Goal: Information Seeking & Learning: Learn about a topic

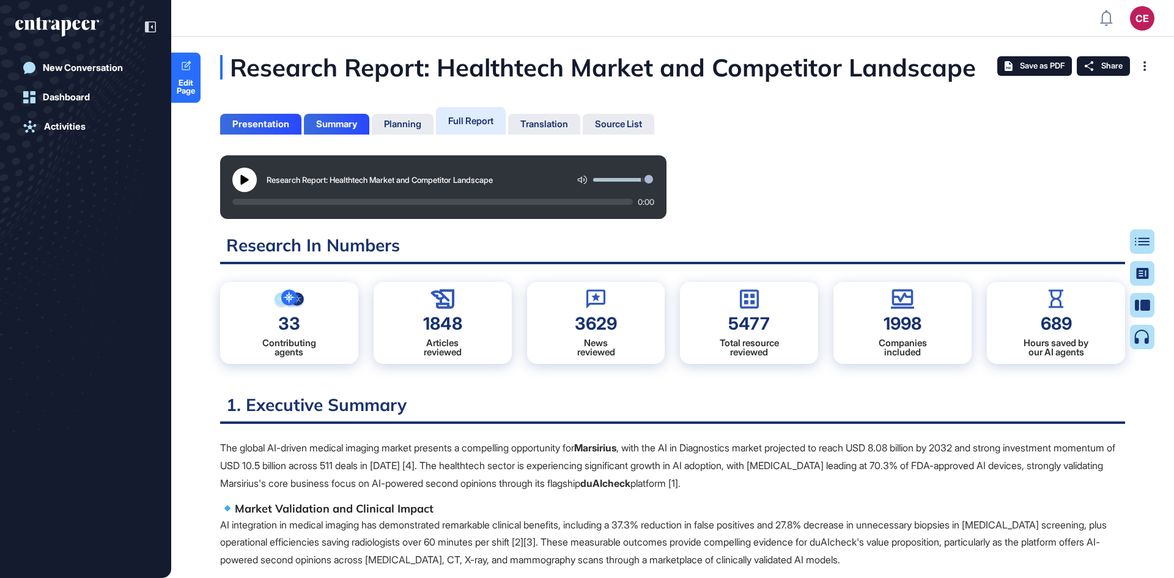
scroll to position [6, 1]
click at [1136, 237] on div "Table of Contents" at bounding box center [1102, 242] width 83 height 10
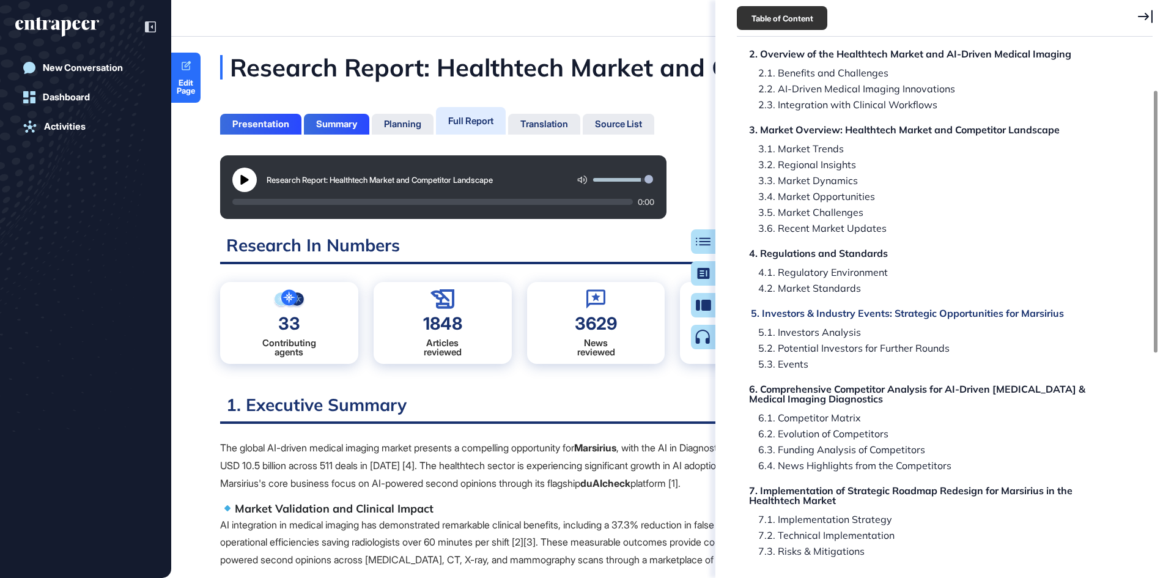
scroll to position [183, 0]
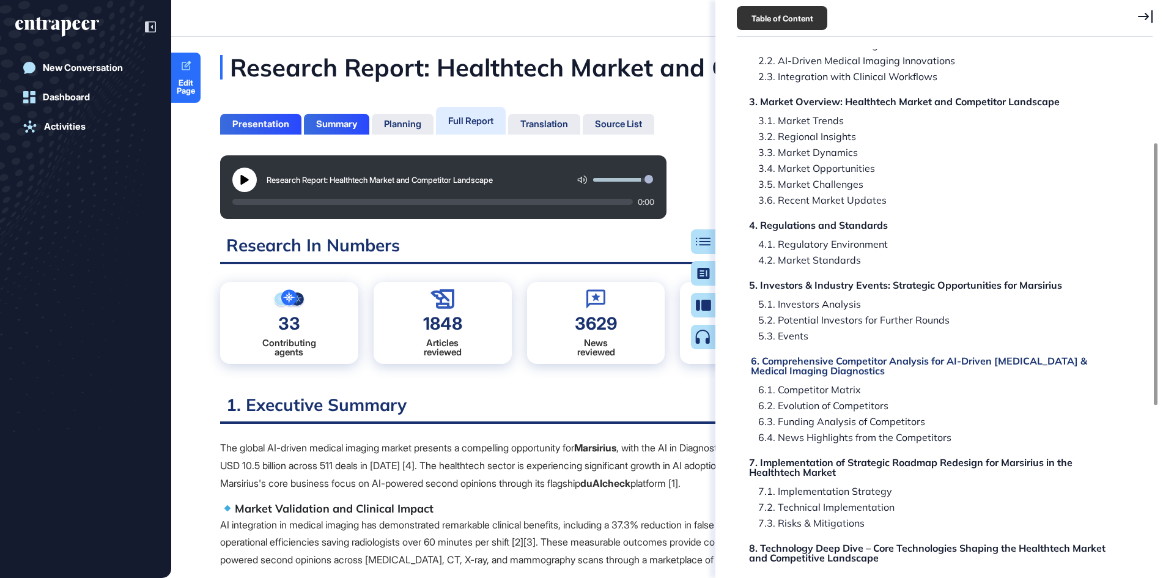
click at [843, 366] on div "6. Comprehensive Competitor Analysis for AI-Driven [MEDICAL_DATA] & Medical Ima…" at bounding box center [936, 366] width 371 height 20
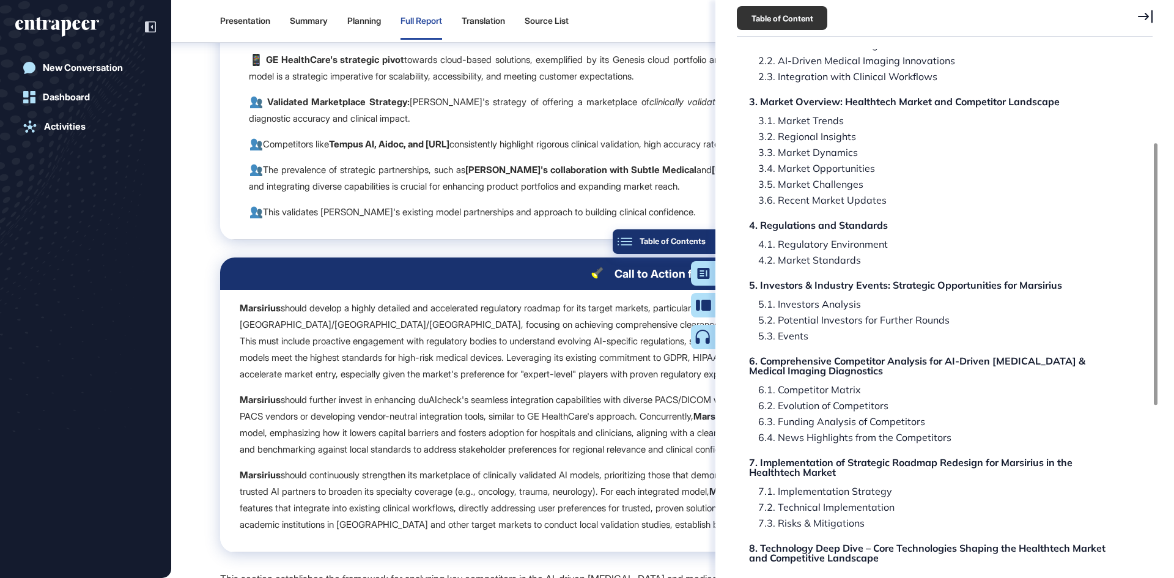
click at [699, 237] on div "Table of Contents" at bounding box center [663, 242] width 83 height 10
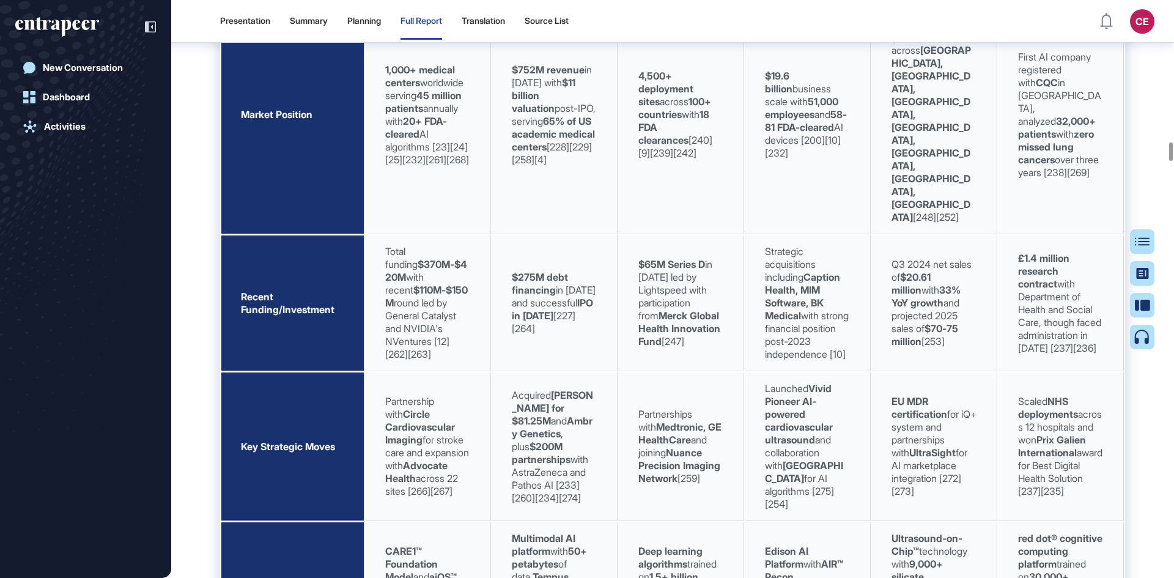
scroll to position [33599, 0]
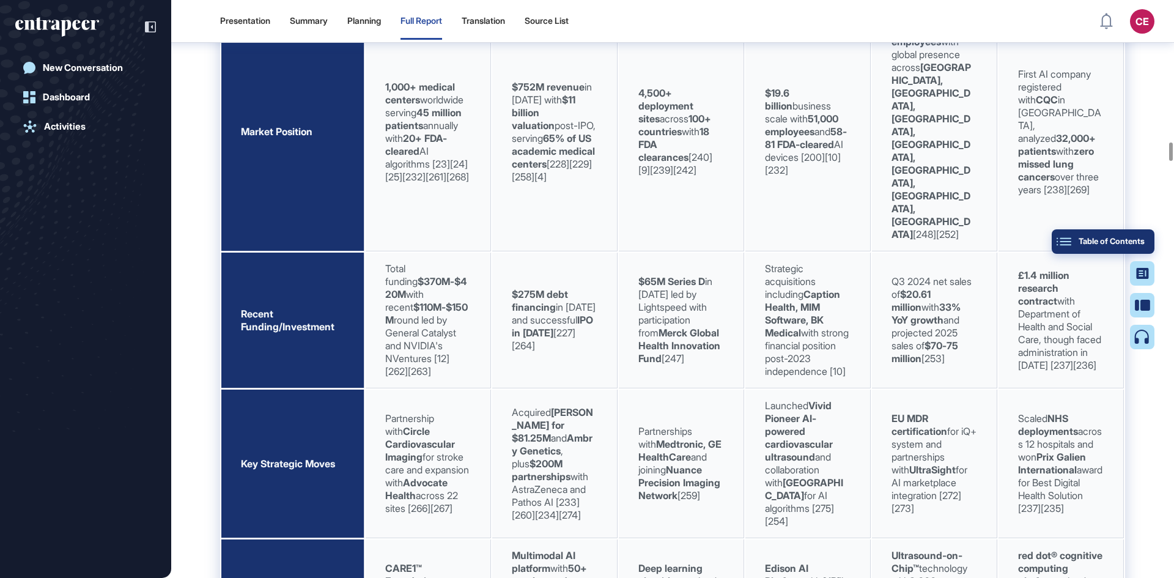
click at [1143, 245] on div "Table of Contents" at bounding box center [1102, 242] width 83 height 10
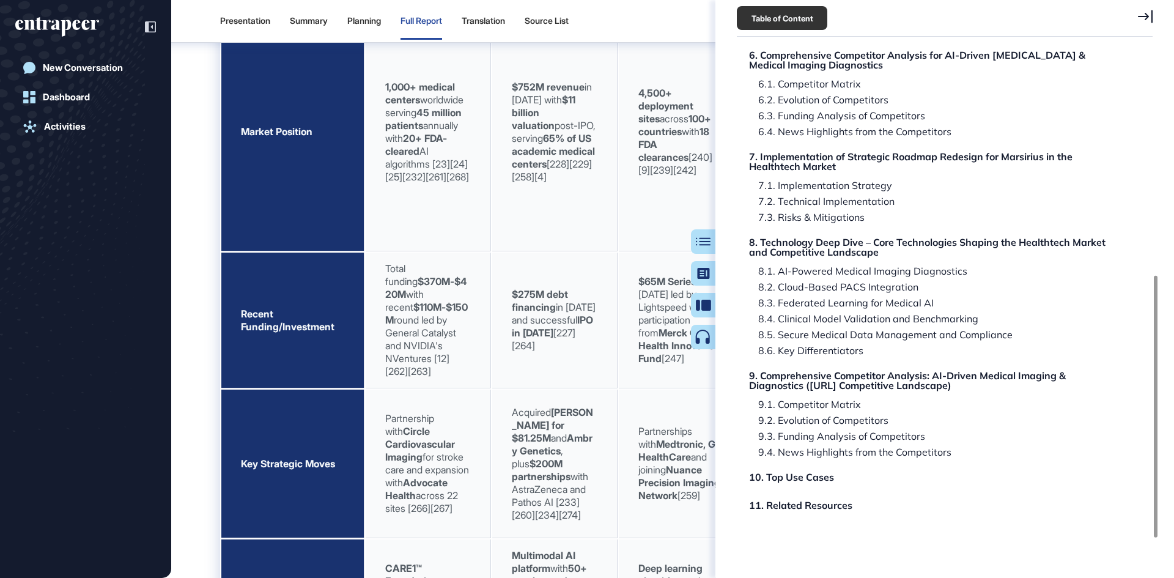
scroll to position [428, 0]
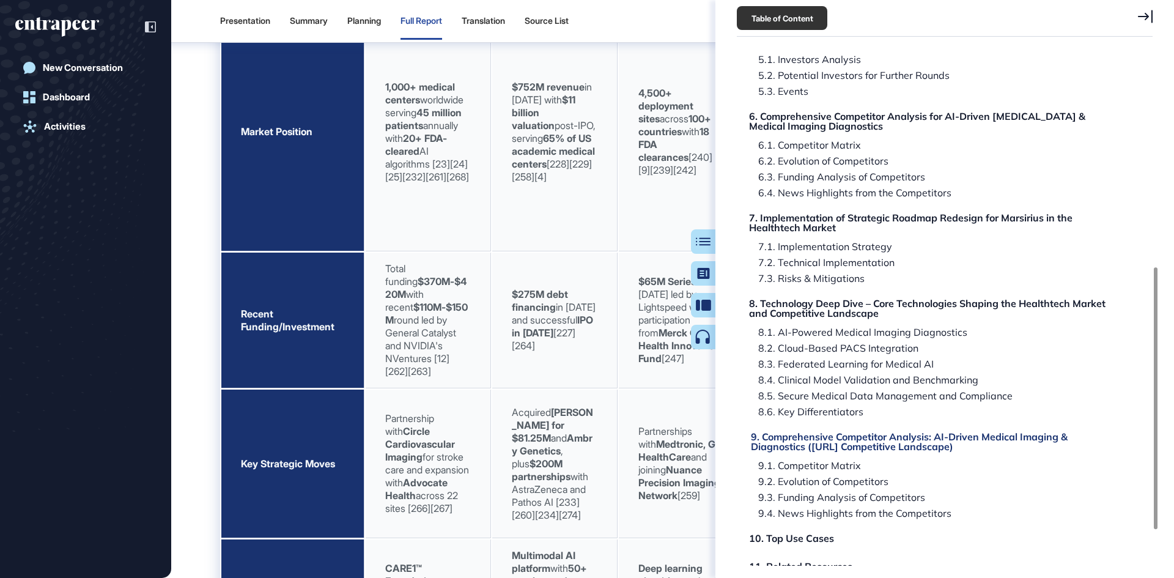
click at [822, 449] on div "9. Comprehensive Competitor Analysis: AI-Driven Medical Imaging & Diagnostics (…" at bounding box center [936, 442] width 371 height 20
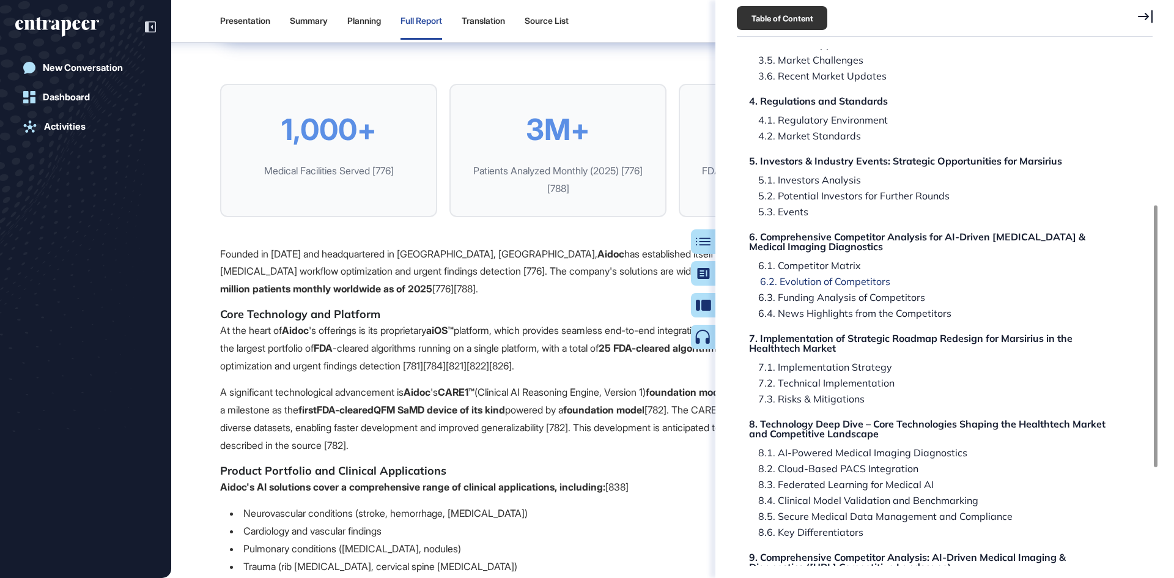
scroll to position [306, 0]
click at [816, 241] on div "6. Comprehensive Competitor Analysis for AI-Driven [MEDICAL_DATA] & Medical Ima…" at bounding box center [936, 244] width 371 height 20
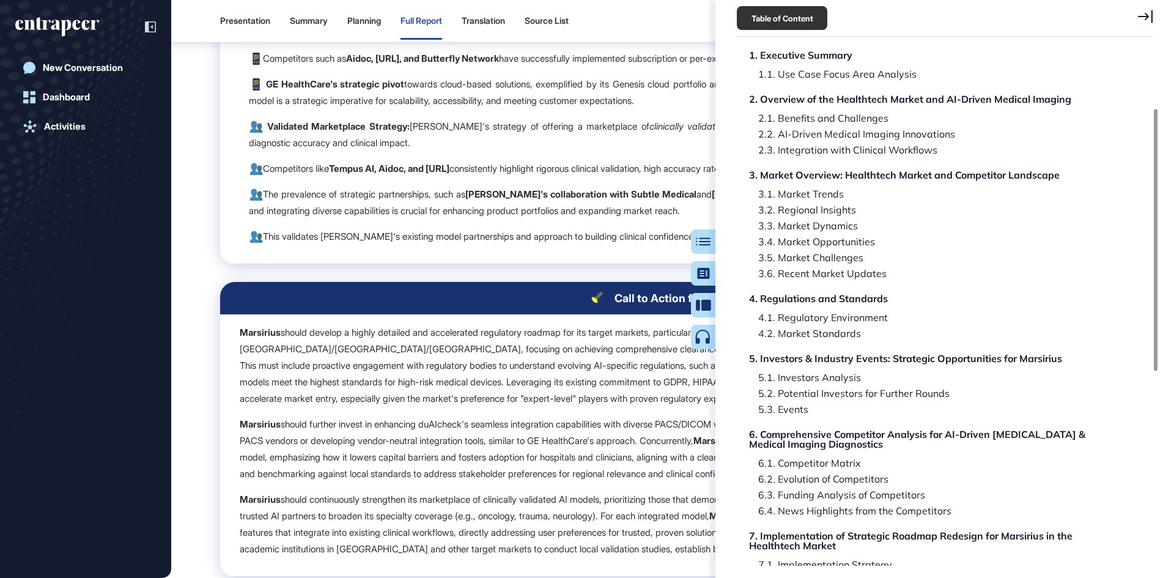
scroll to position [61, 0]
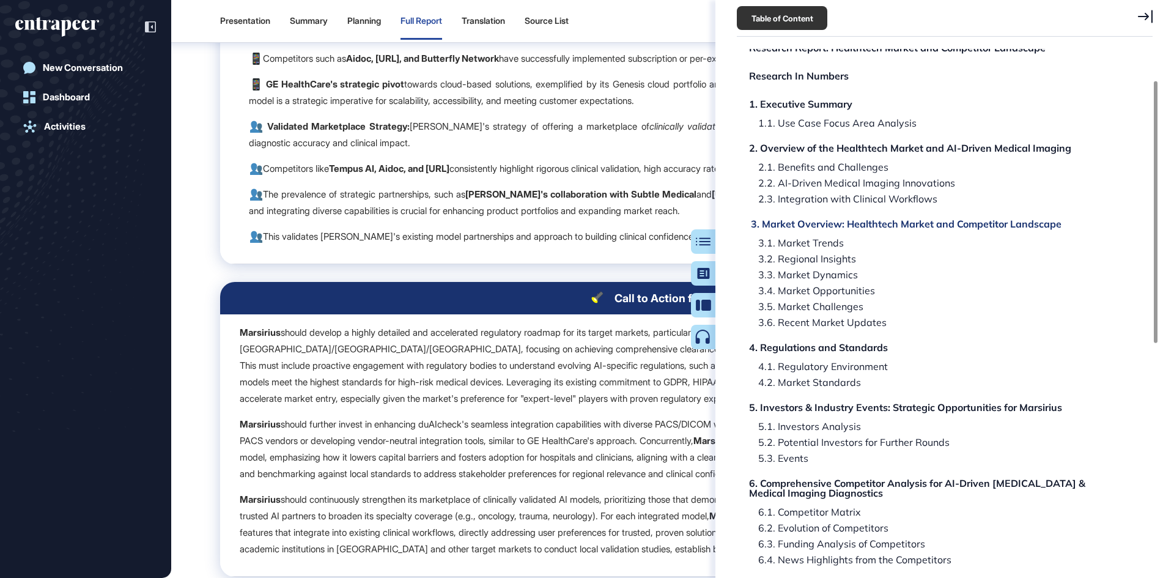
click at [833, 221] on div "3. Market Overview: Healthtech Market and Competitor Landscape" at bounding box center [906, 224] width 311 height 10
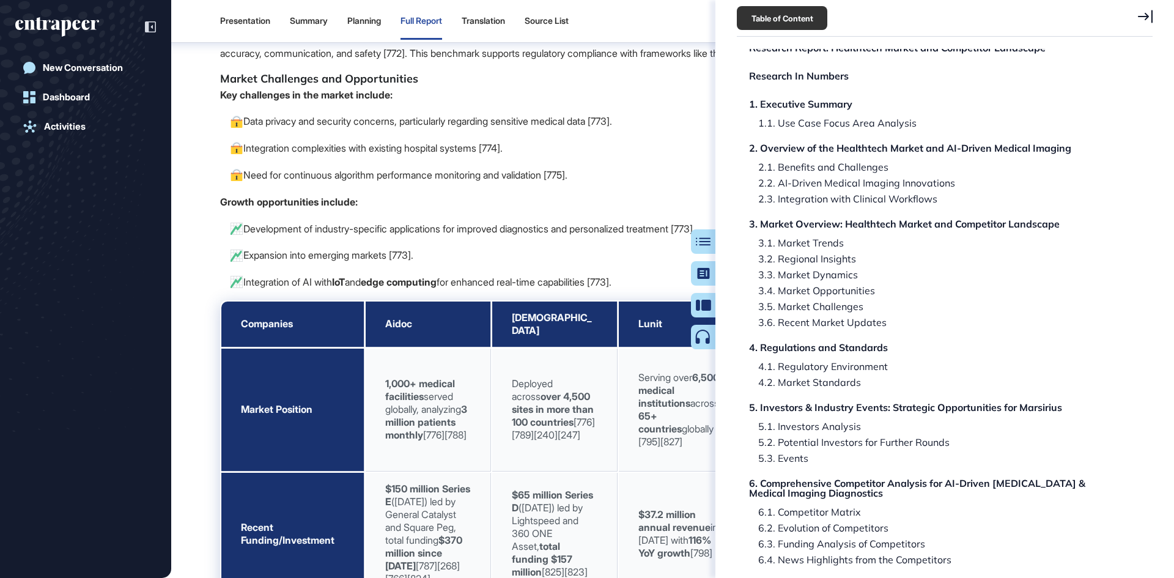
scroll to position [9326, 0]
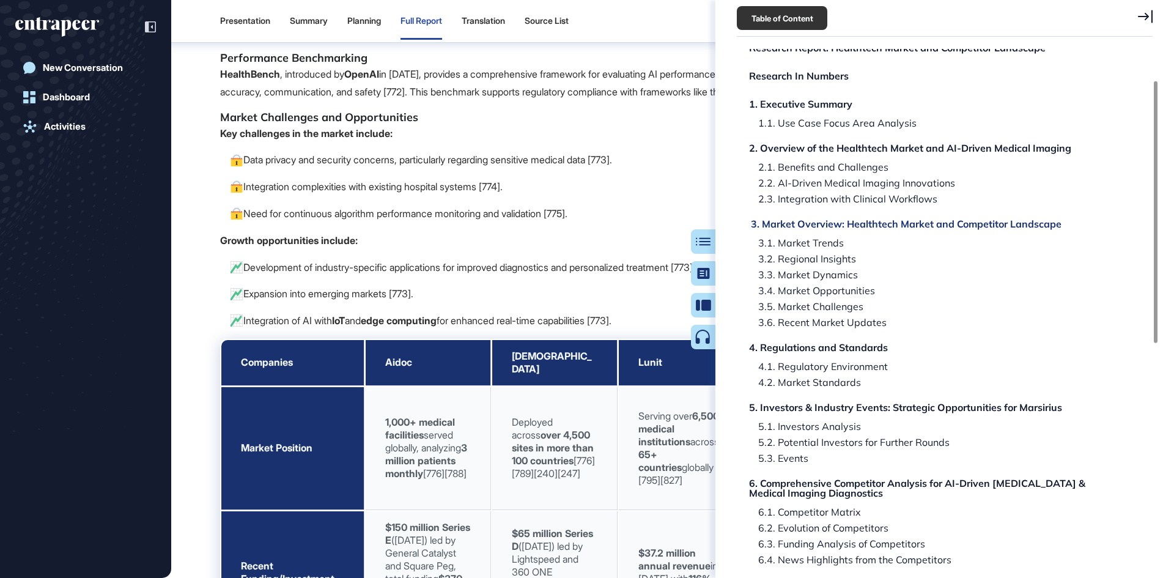
click at [922, 226] on div "3. Market Overview: Healthtech Market and Competitor Landscape" at bounding box center [906, 224] width 311 height 10
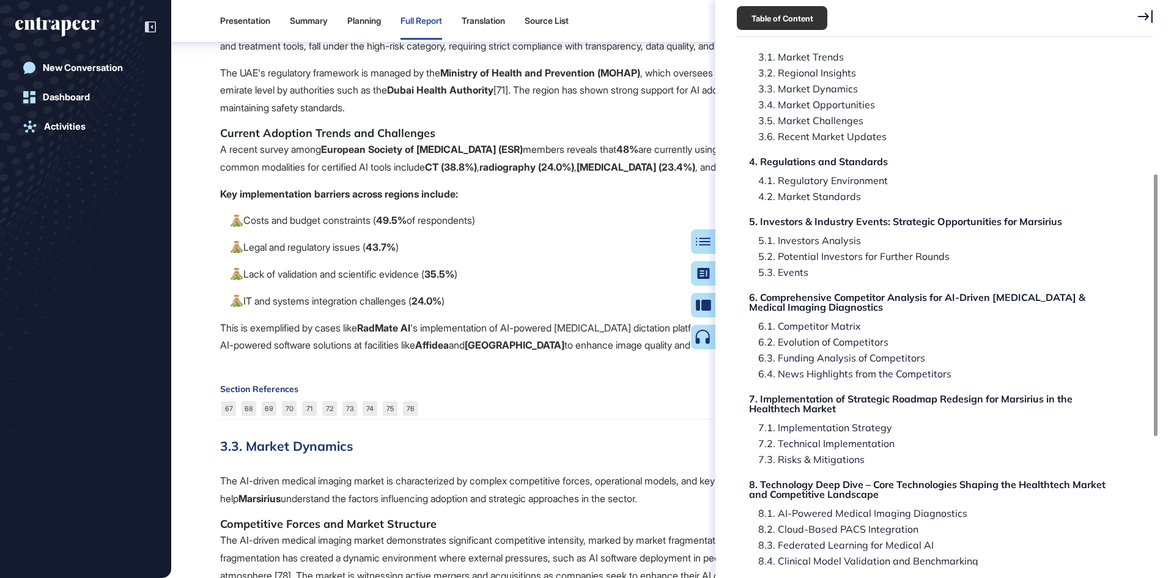
scroll to position [245, 0]
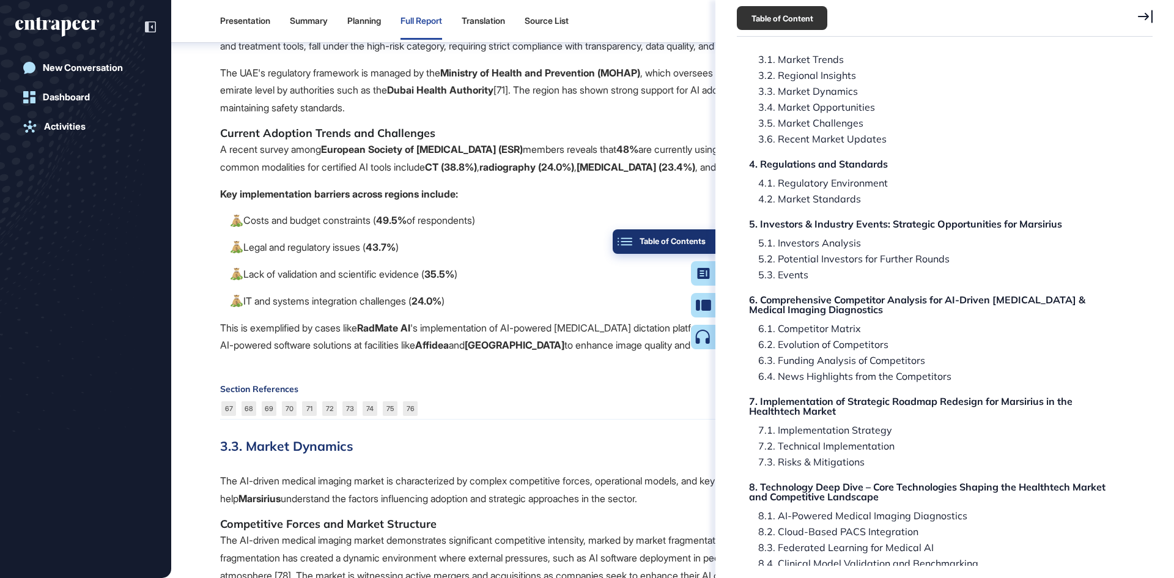
click at [702, 238] on div "Table of Contents" at bounding box center [663, 242] width 83 height 10
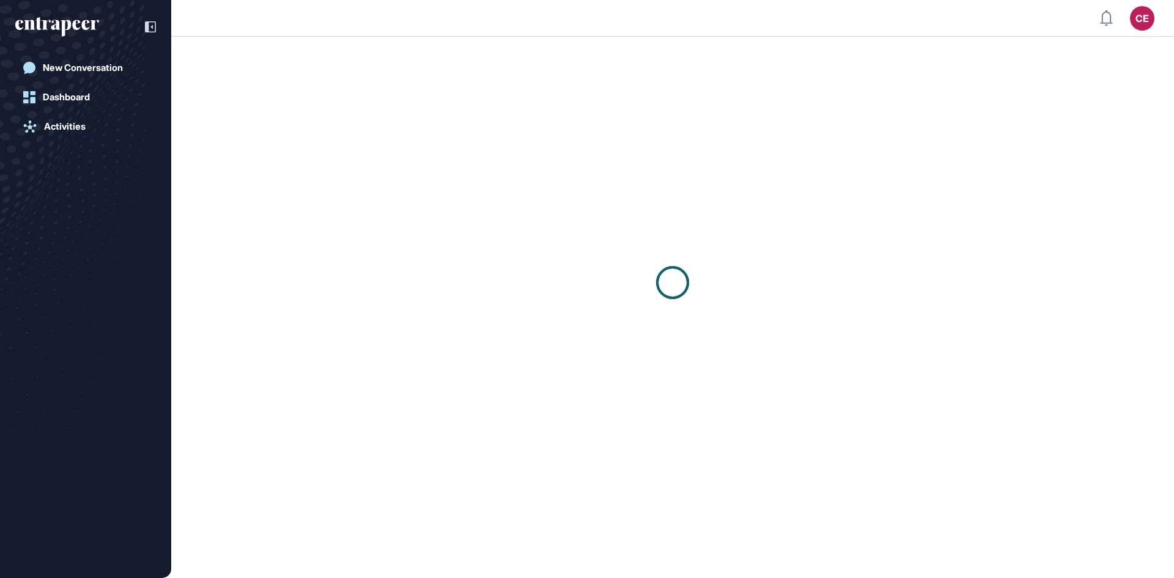
scroll to position [1, 1]
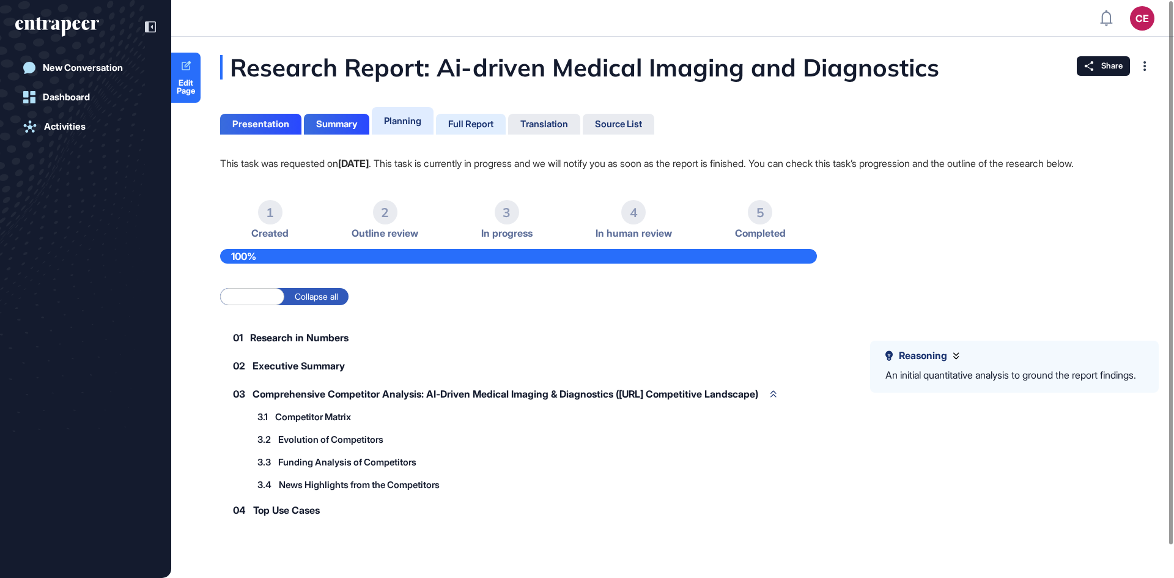
click at [468, 123] on div "Full Report" at bounding box center [470, 124] width 45 height 11
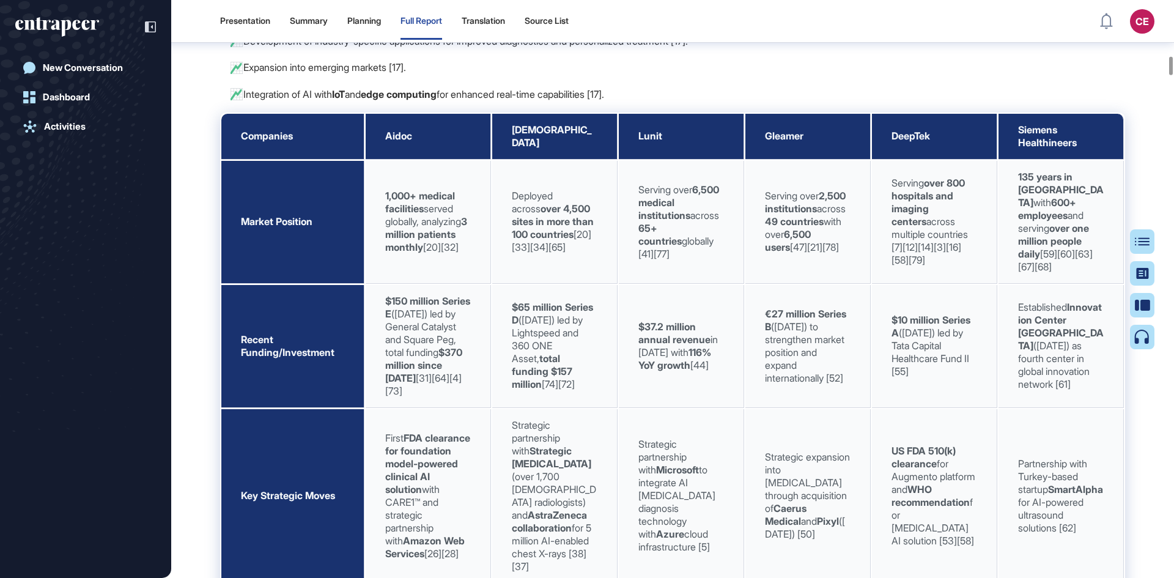
scroll to position [3033, 0]
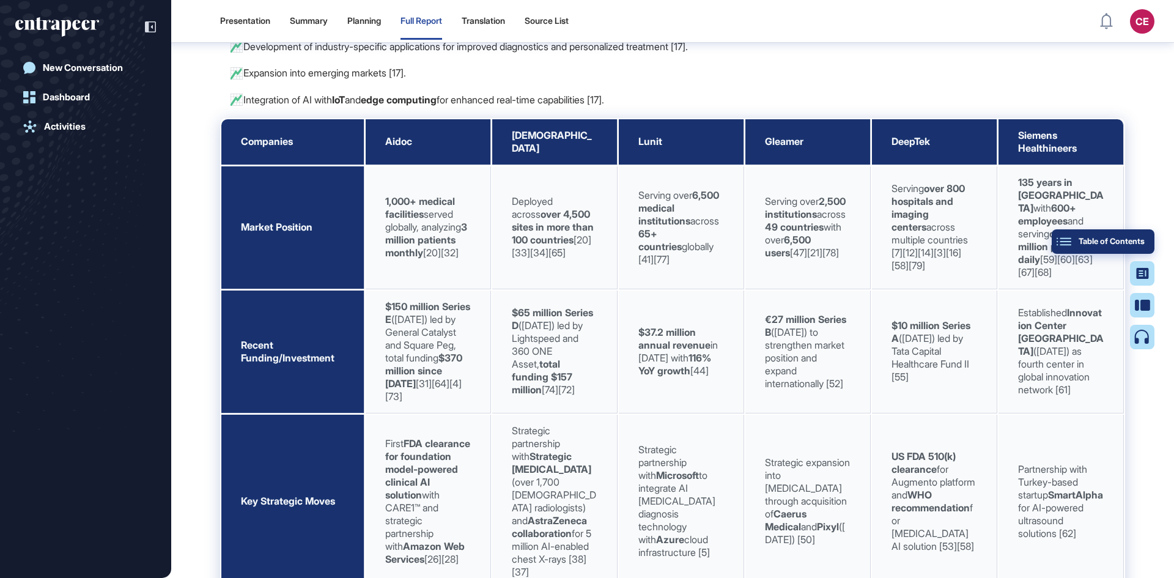
click at [1149, 237] on button "Table of Contents" at bounding box center [1103, 241] width 103 height 24
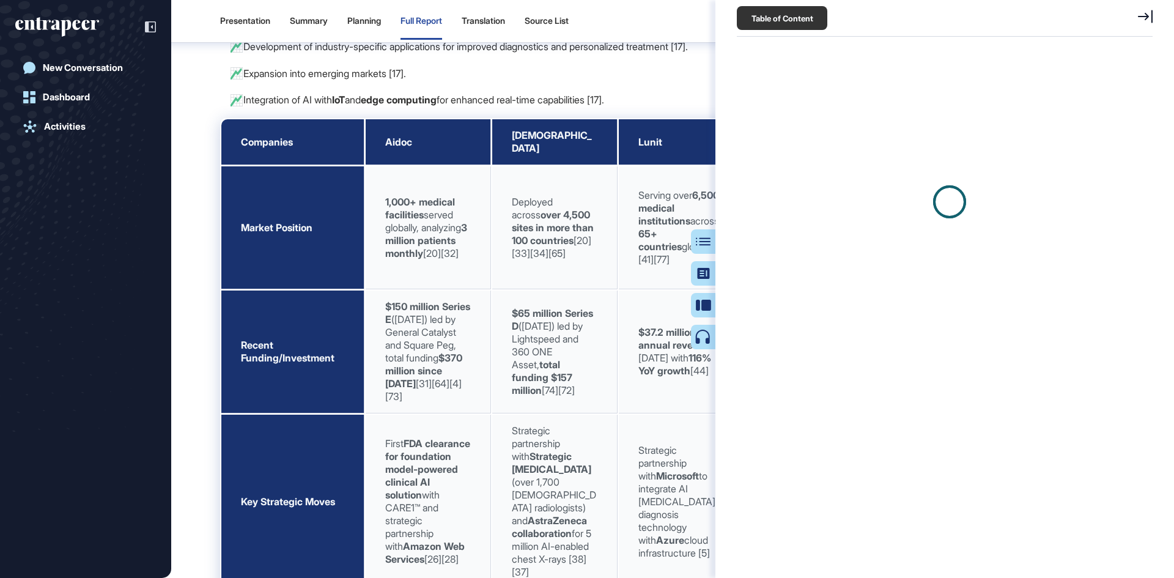
scroll to position [6, 1]
